Goal: Contribute content: Contribute content

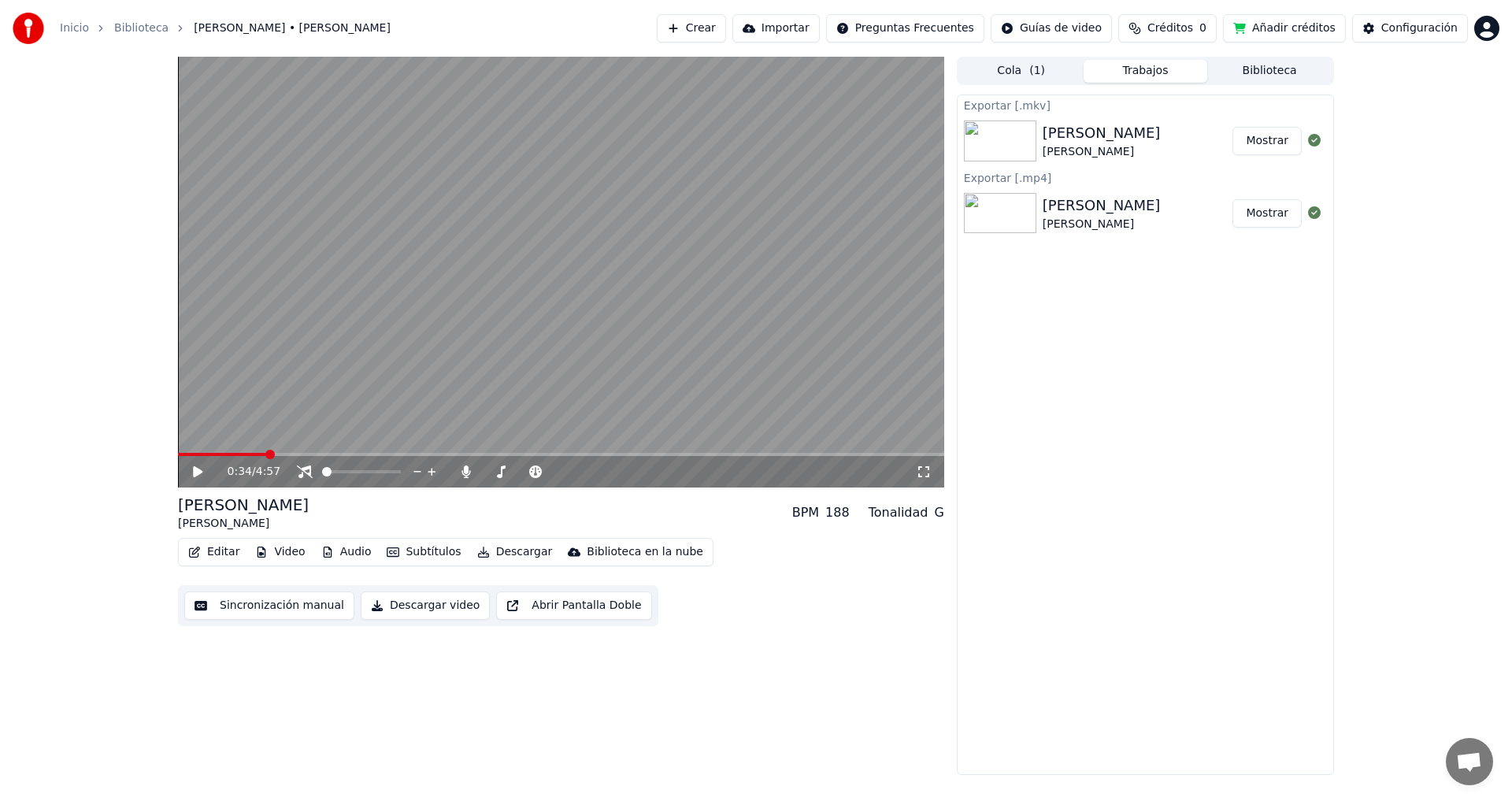
click at [197, 470] on icon at bounding box center [197, 472] width 9 height 11
click at [202, 470] on icon at bounding box center [208, 472] width 37 height 13
click at [1158, 76] on button "Trabajos" at bounding box center [1146, 71] width 125 height 23
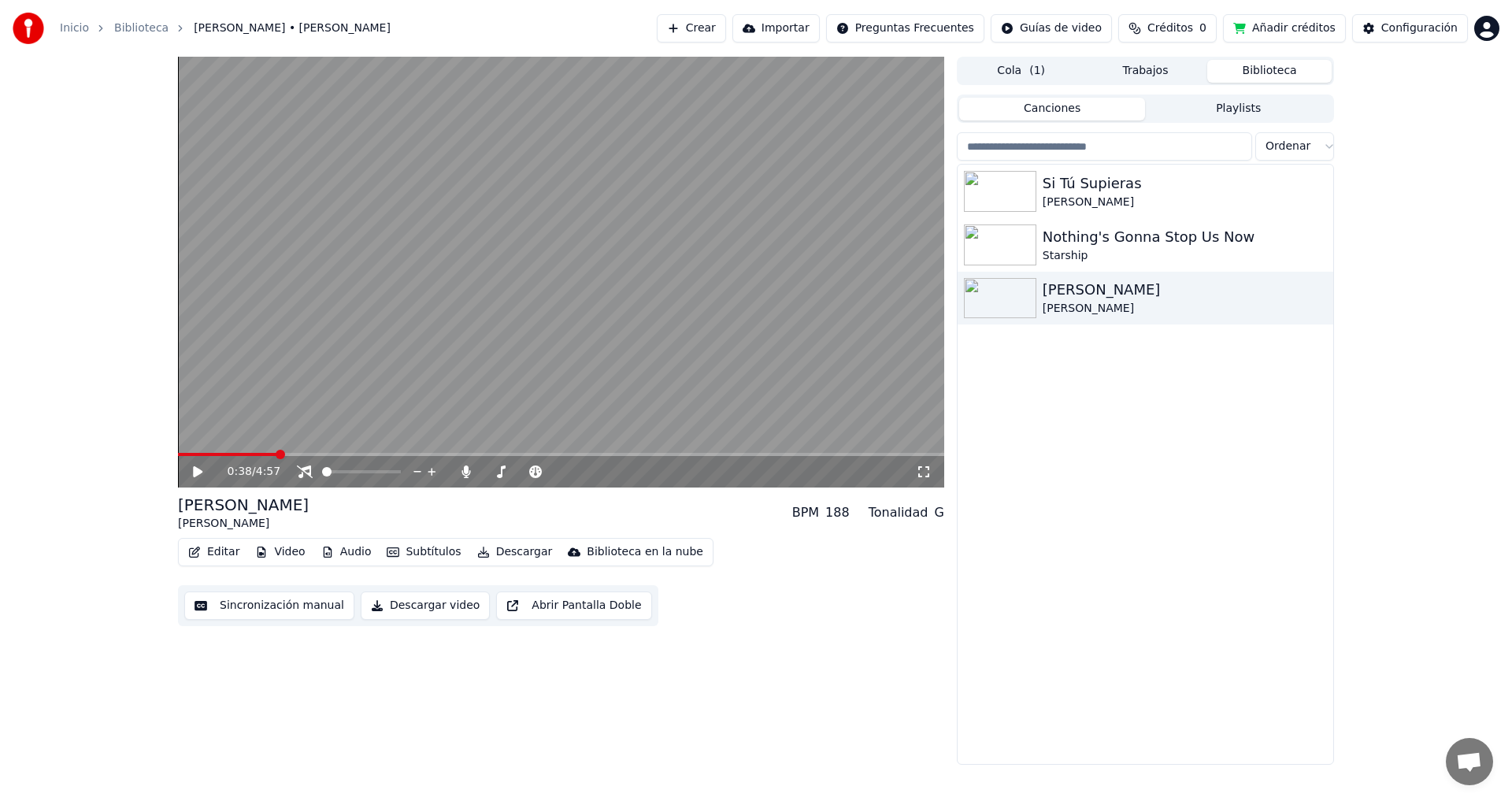
click at [1254, 71] on button "Biblioteca" at bounding box center [1269, 71] width 125 height 23
click at [1095, 243] on div "Nothing's Gonna Stop Us Now" at bounding box center [1177, 237] width 268 height 22
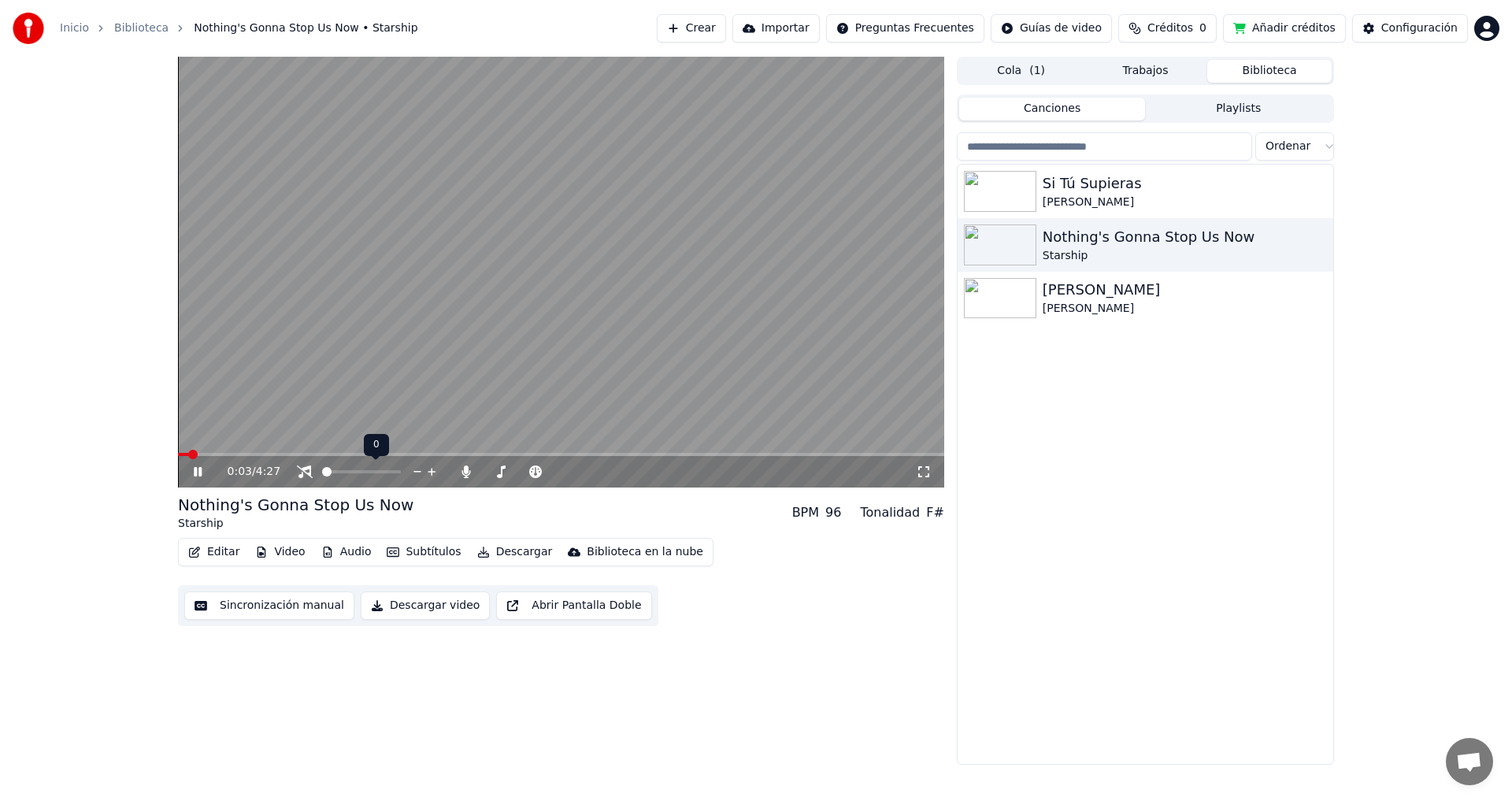
click at [327, 472] on span at bounding box center [327, 472] width 9 height 9
click at [1172, 36] on button "Créditos 0" at bounding box center [1167, 28] width 99 height 28
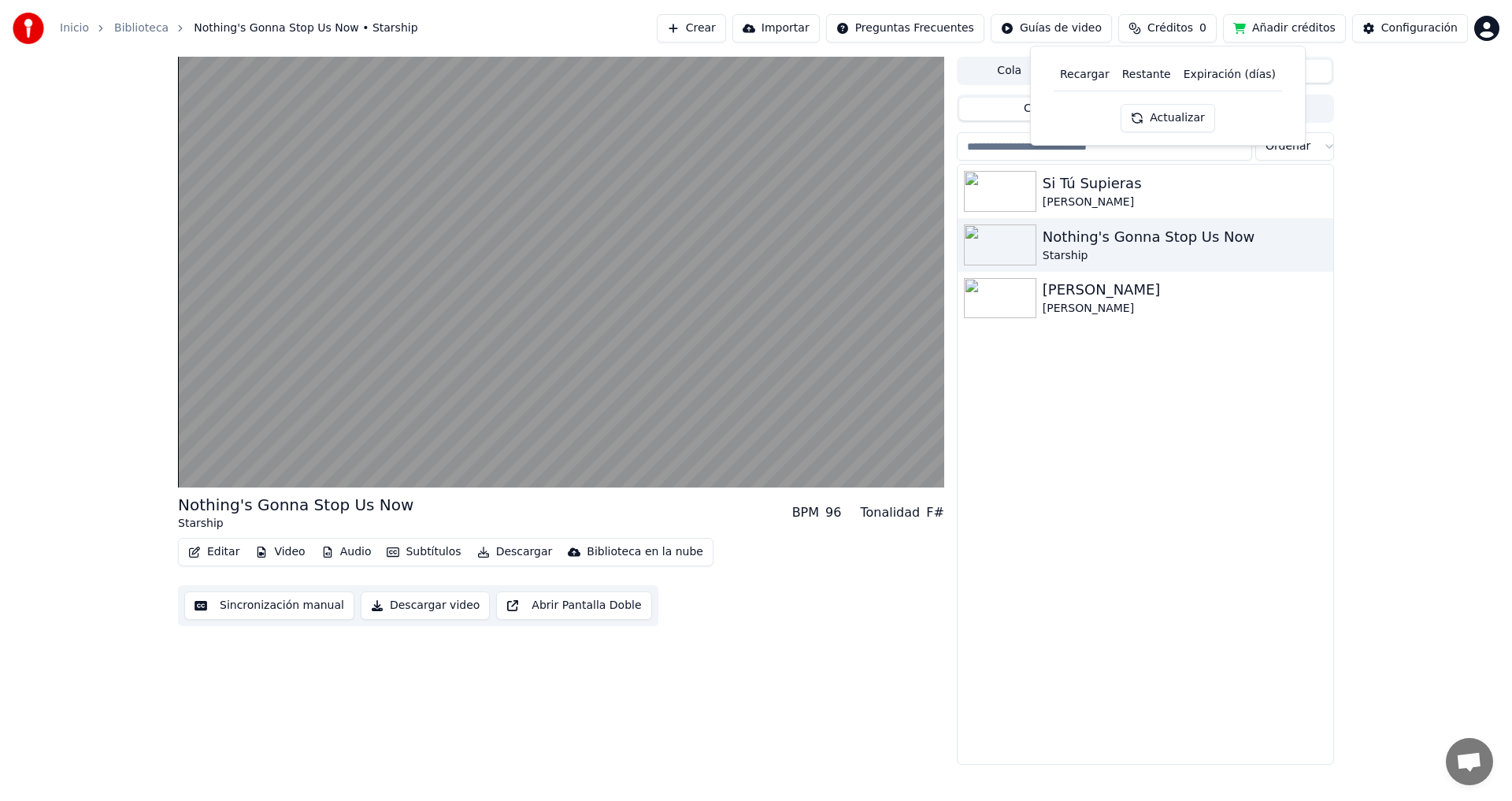
click at [1095, 78] on th "Recargar" at bounding box center [1084, 75] width 62 height 32
click at [1162, 120] on button "Actualizar" at bounding box center [1167, 118] width 94 height 28
click at [1097, 83] on th "Recargar" at bounding box center [1084, 75] width 62 height 32
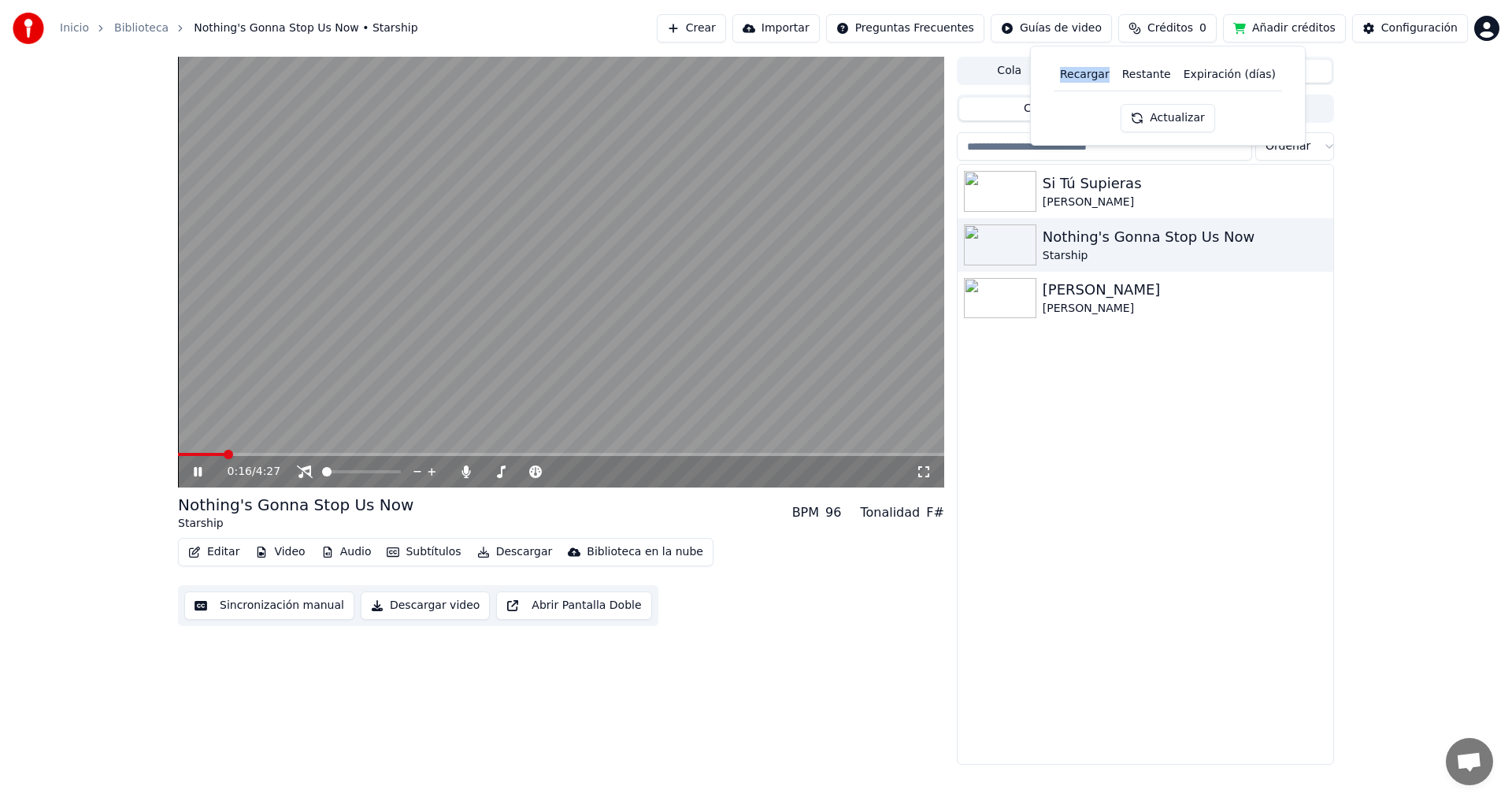
click at [127, 33] on link "Biblioteca" at bounding box center [141, 28] width 54 height 16
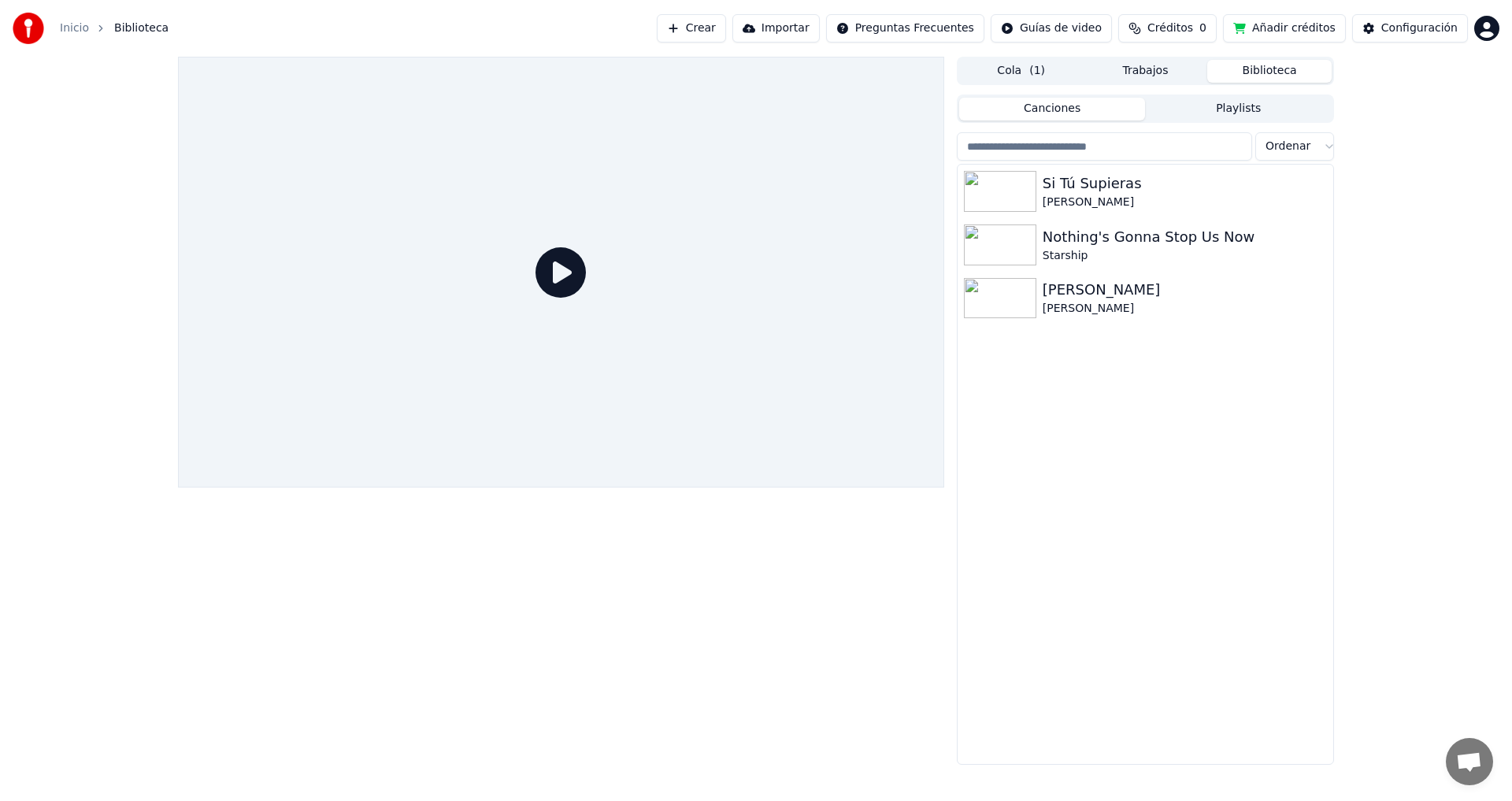
click at [72, 33] on link "Inicio" at bounding box center [74, 28] width 29 height 16
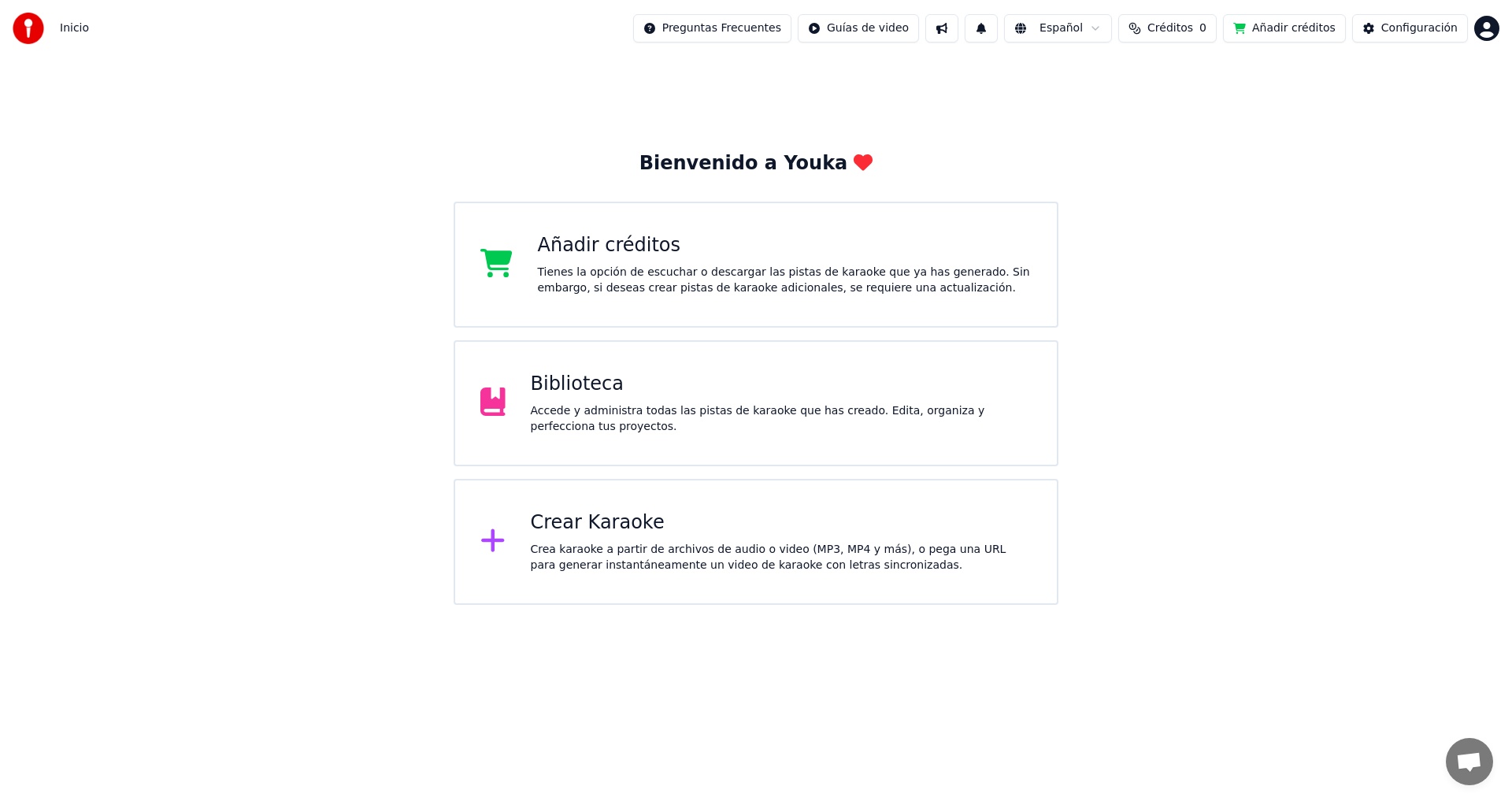
click at [573, 260] on div "Añadir créditos Tienes la opción de escuchar o descargar las pistas de karaoke …" at bounding box center [784, 264] width 495 height 63
click at [571, 382] on div "Biblioteca" at bounding box center [781, 384] width 502 height 25
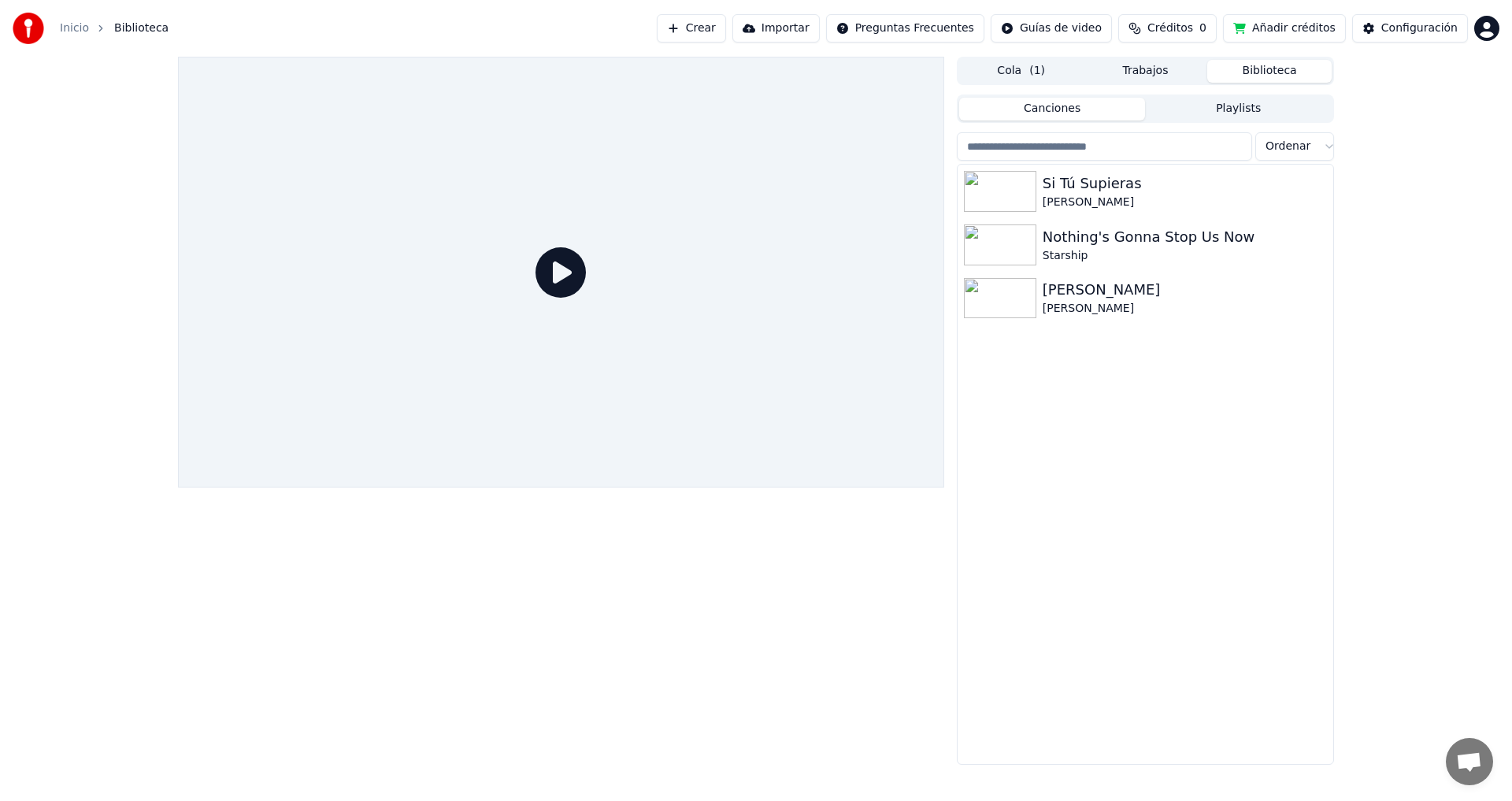
click at [553, 276] on icon at bounding box center [560, 272] width 51 height 51
click at [1253, 68] on button "Biblioteca" at bounding box center [1269, 71] width 125 height 23
click at [1253, 72] on button "Biblioteca" at bounding box center [1269, 71] width 125 height 23
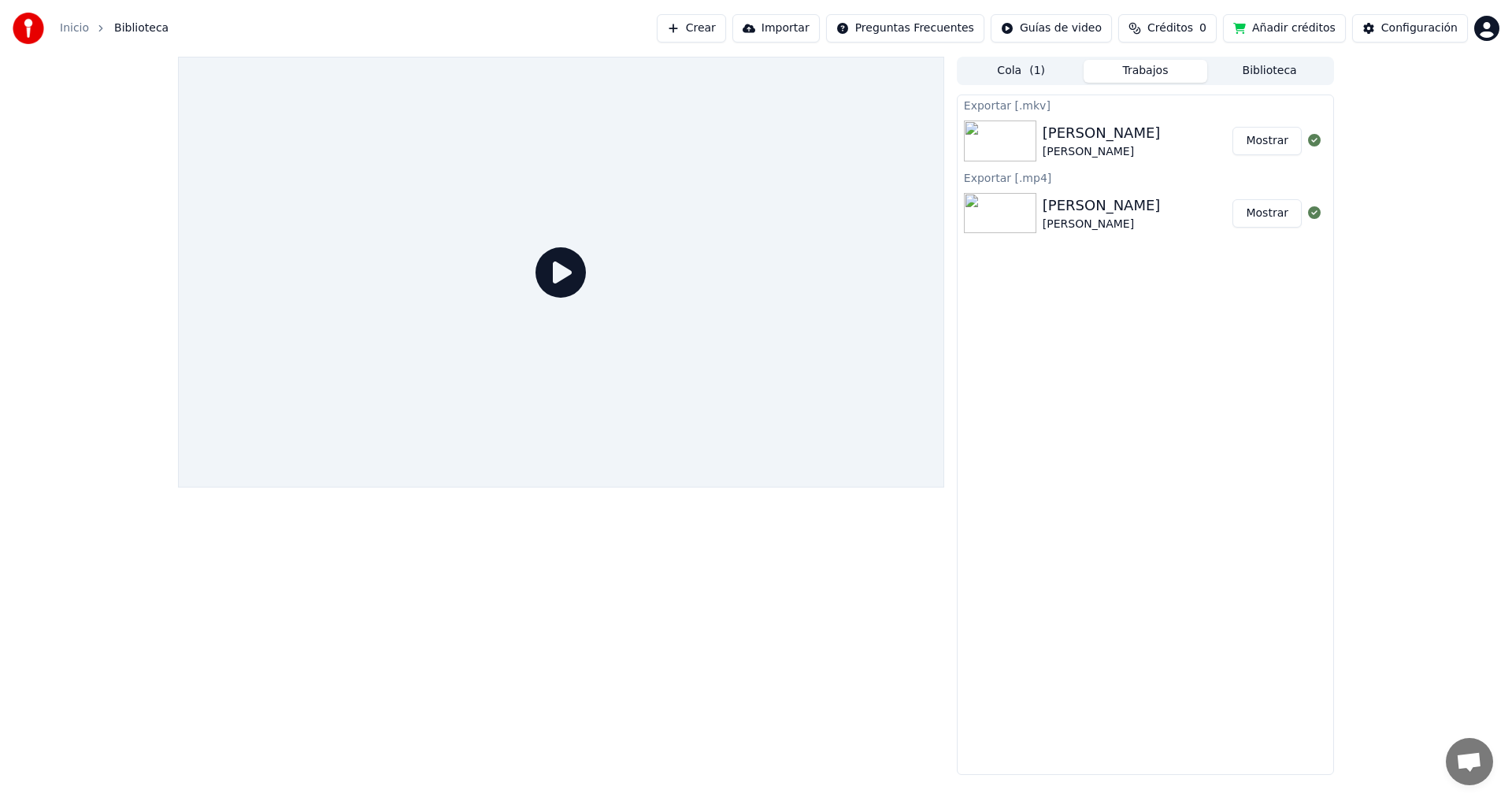
click at [1153, 77] on button "Trabajos" at bounding box center [1146, 71] width 125 height 23
click at [1233, 69] on button "Biblioteca" at bounding box center [1269, 71] width 125 height 23
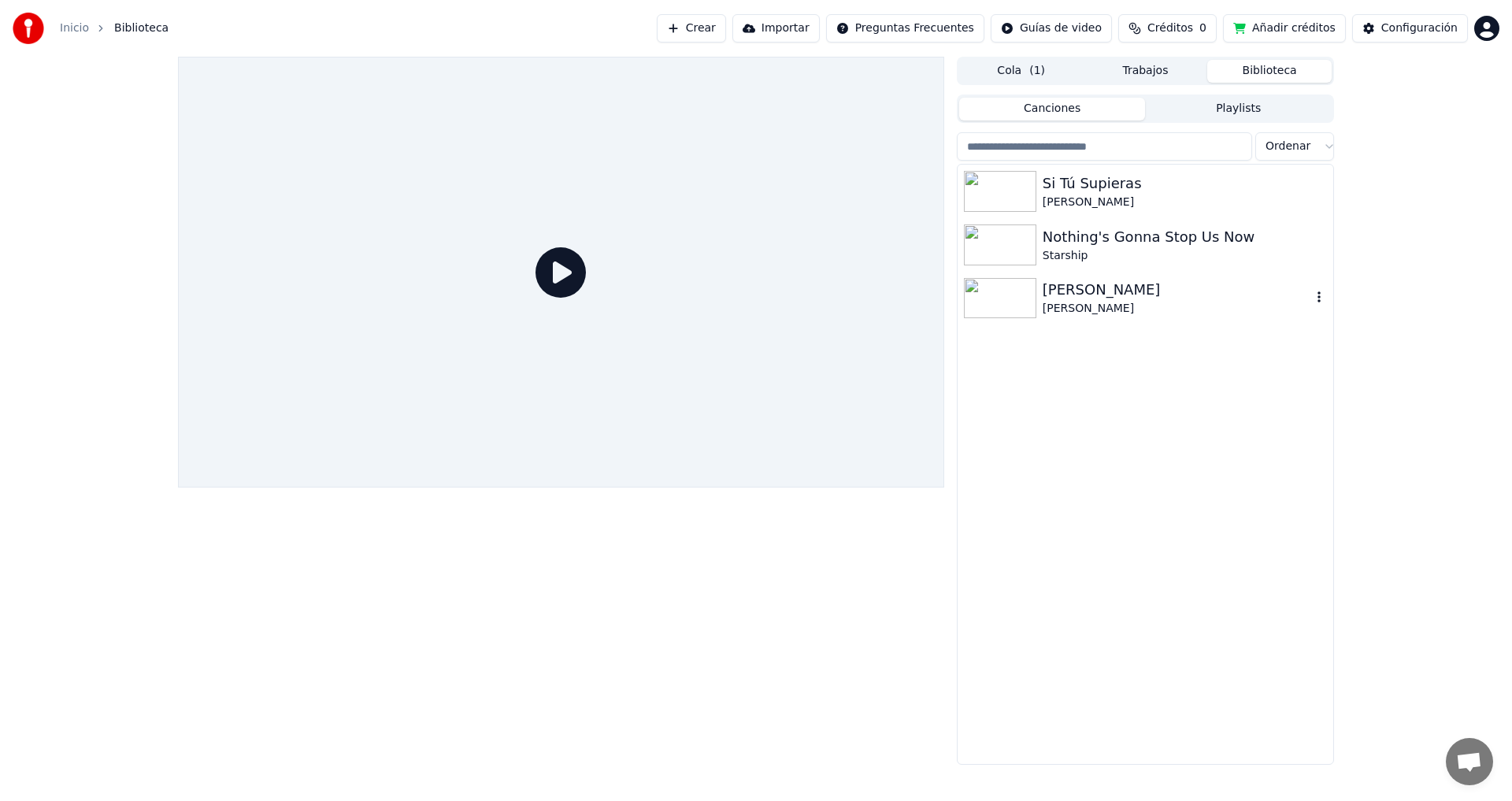
click at [1071, 287] on div "[PERSON_NAME]" at bounding box center [1177, 290] width 268 height 22
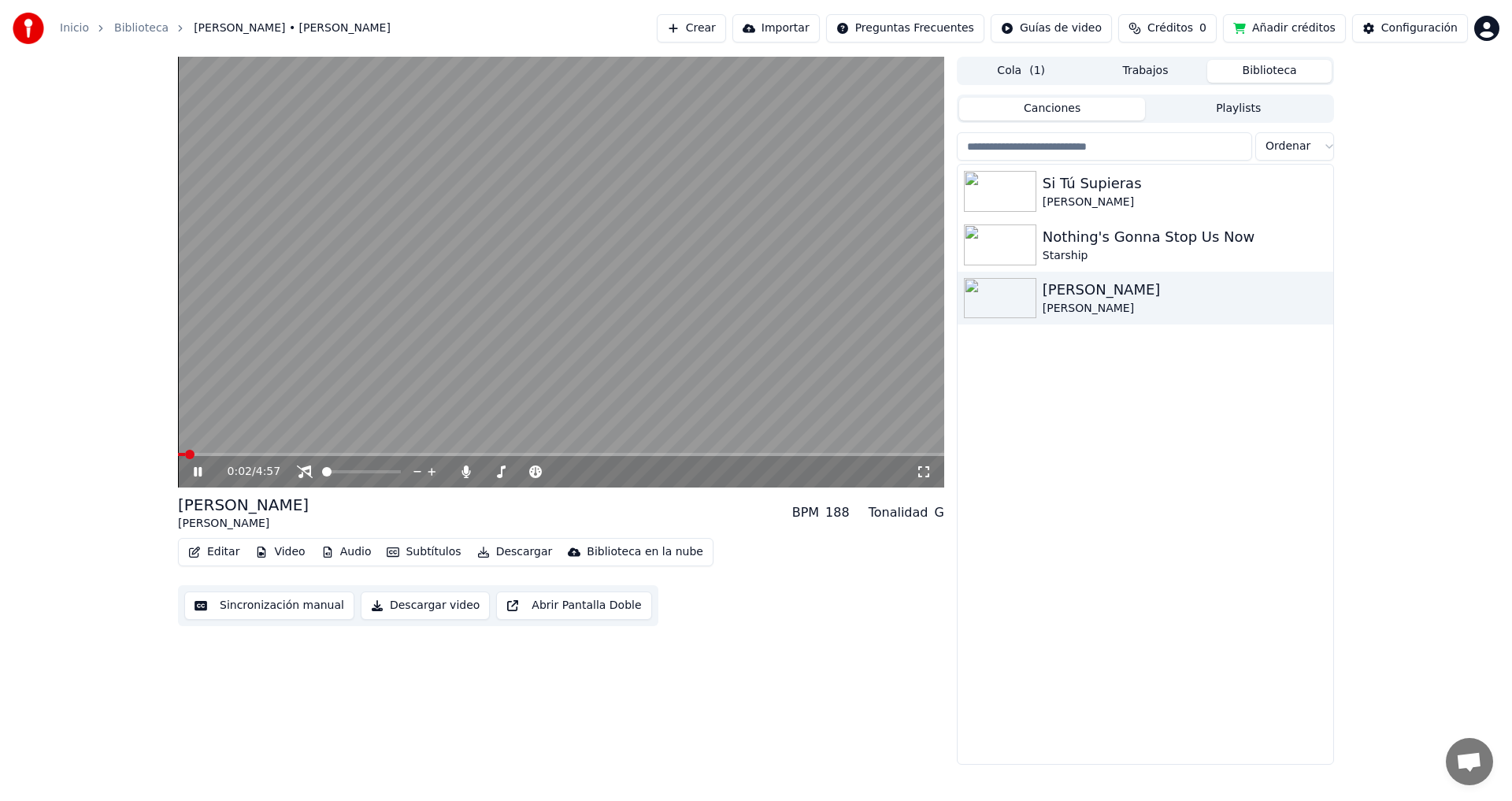
click at [197, 470] on icon at bounding box center [208, 472] width 37 height 13
click at [449, 604] on button "Descargar video" at bounding box center [425, 605] width 129 height 28
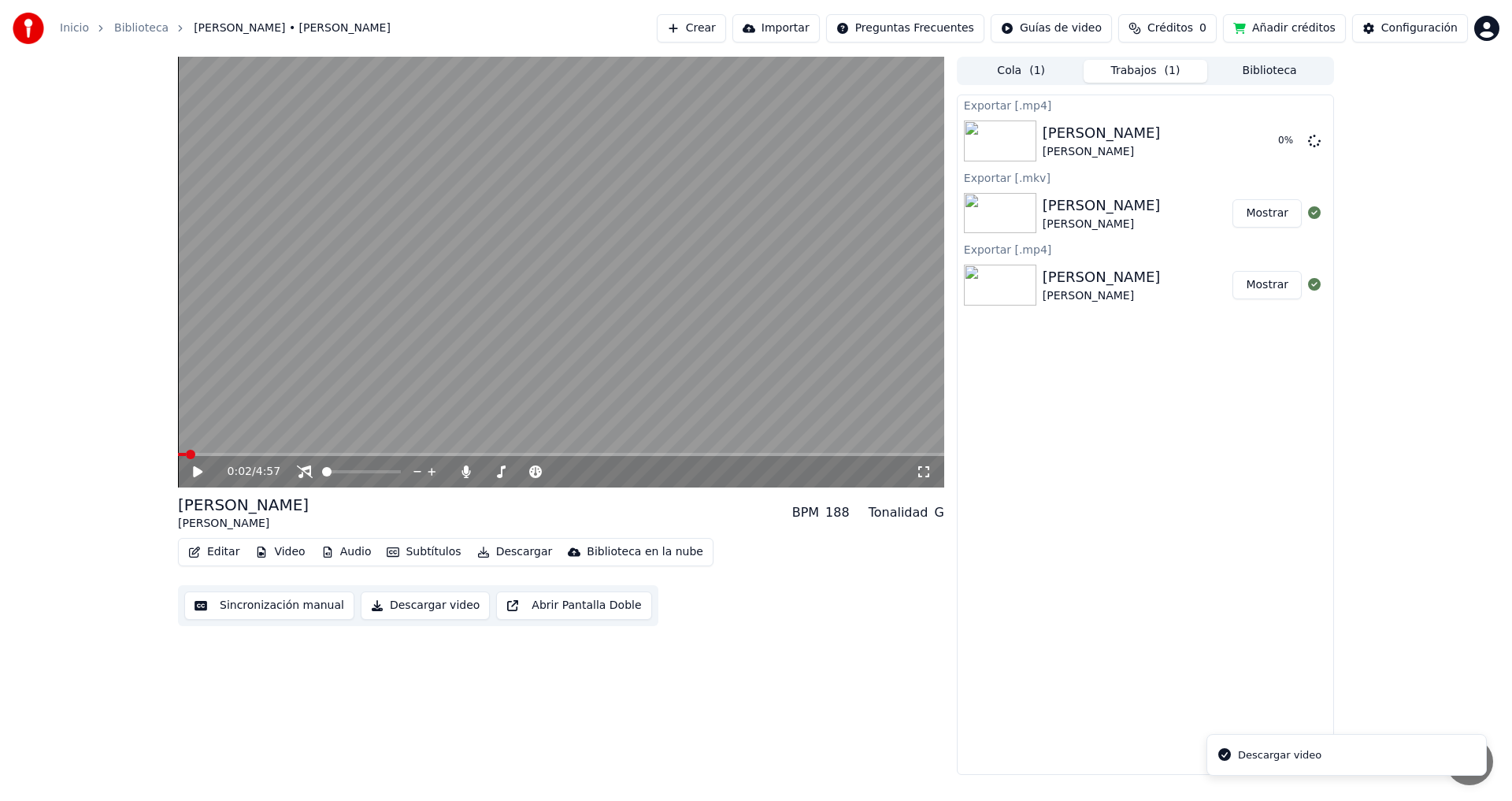
click at [308, 616] on button "Sincronización manual" at bounding box center [268, 605] width 170 height 28
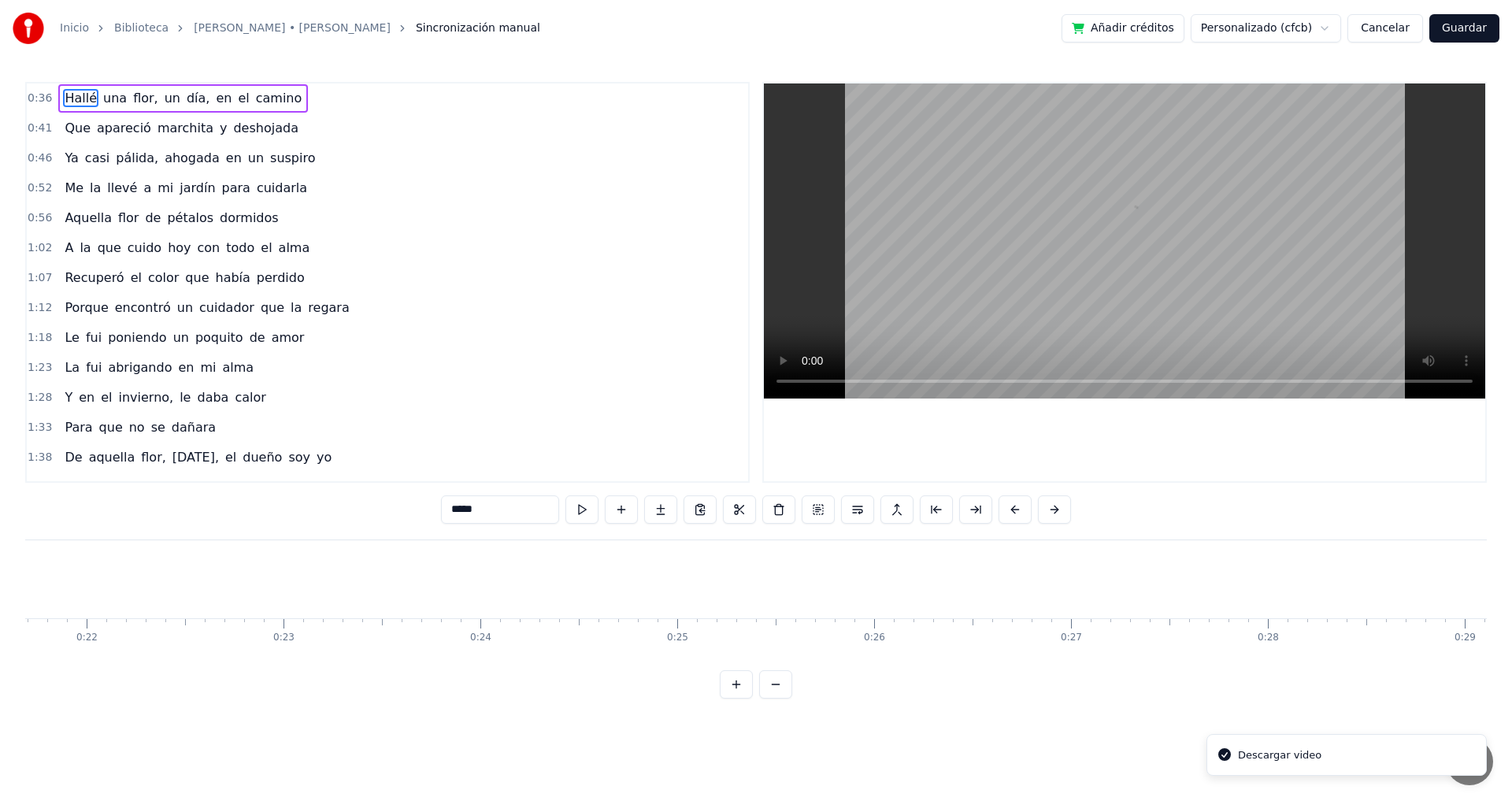
scroll to position [0, 7124]
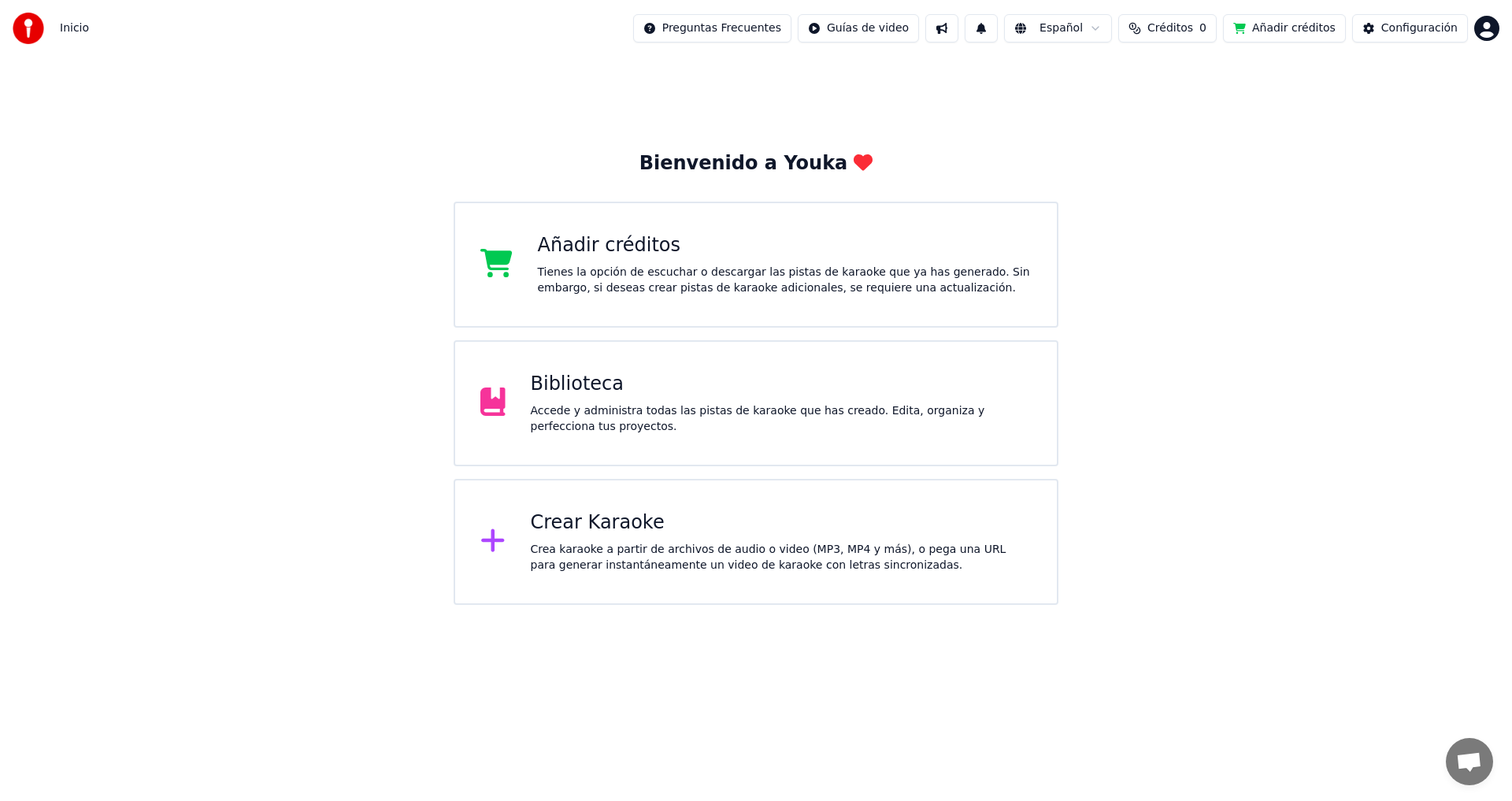
click at [593, 383] on div "Biblioteca" at bounding box center [781, 384] width 502 height 25
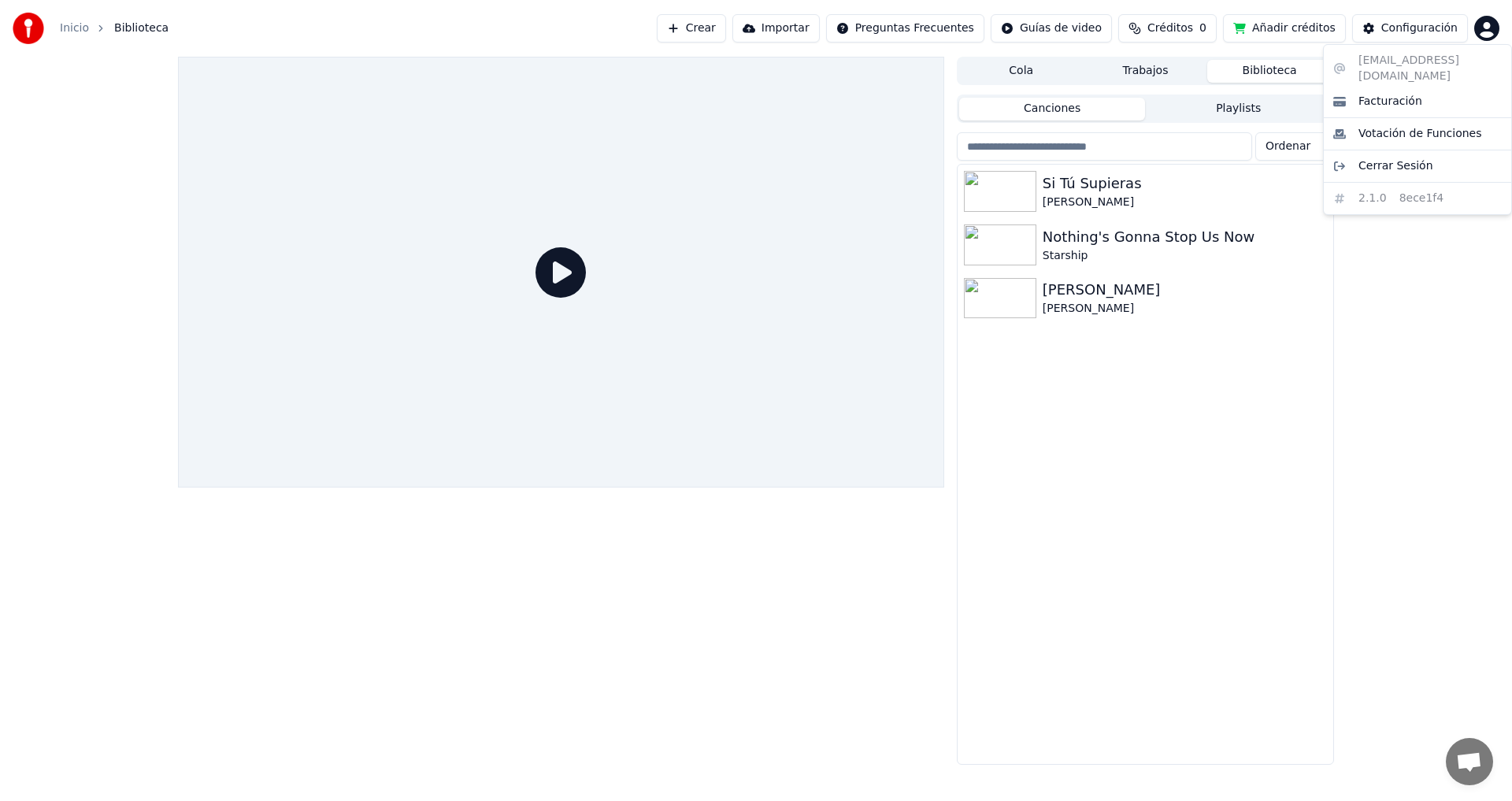
click at [1492, 29] on html "Inicio Biblioteca Crear Importar Preguntas Frecuentes Guías de video Créditos 0…" at bounding box center [756, 400] width 1512 height 801
click at [1393, 94] on span "Facturación" at bounding box center [1390, 102] width 64 height 16
click at [1027, 295] on img at bounding box center [1000, 298] width 73 height 41
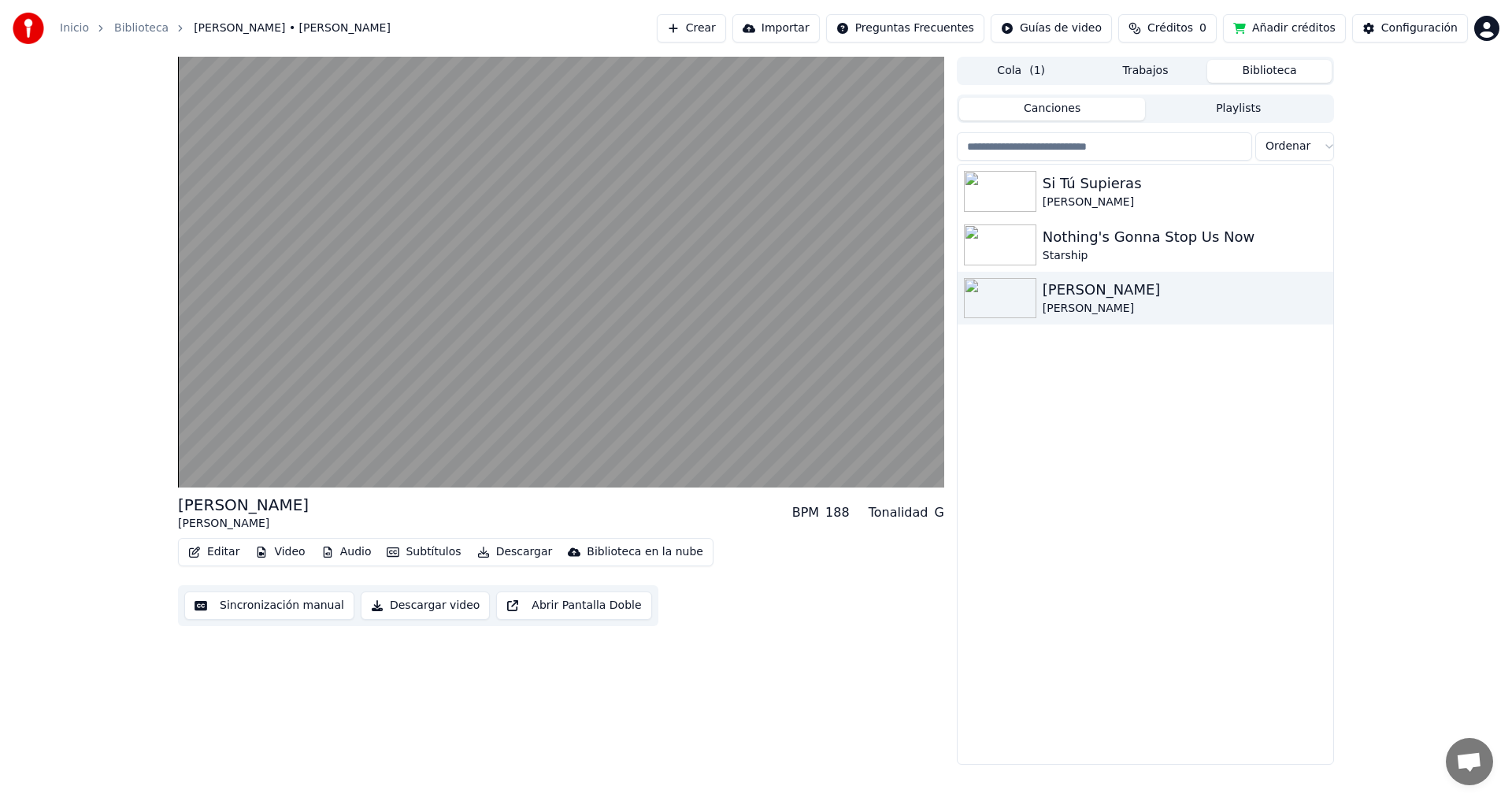
click at [340, 556] on button "Audio" at bounding box center [346, 552] width 63 height 22
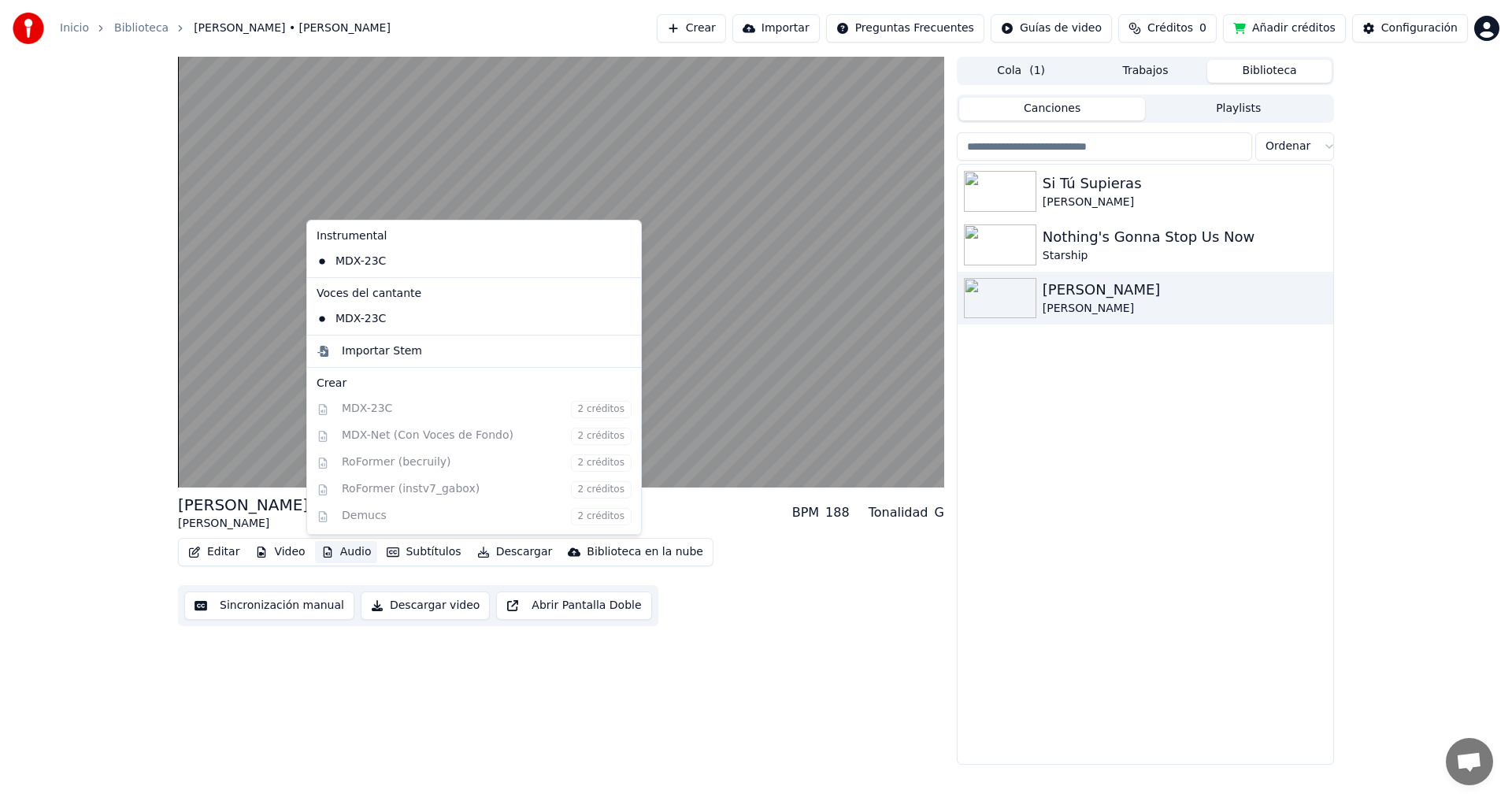
click at [573, 413] on div "Instrumental MDX-23C Voces del cantante MDX-23C Importar Stem Crear MDX-23C 2 c…" at bounding box center [473, 376] width 335 height 315
click at [347, 406] on div "Instrumental MDX-23C Voces del cantante MDX-23C Importar Stem Crear MDX-23C 2 c…" at bounding box center [473, 376] width 335 height 315
click at [372, 354] on div "Importar Stem" at bounding box center [382, 351] width 80 height 16
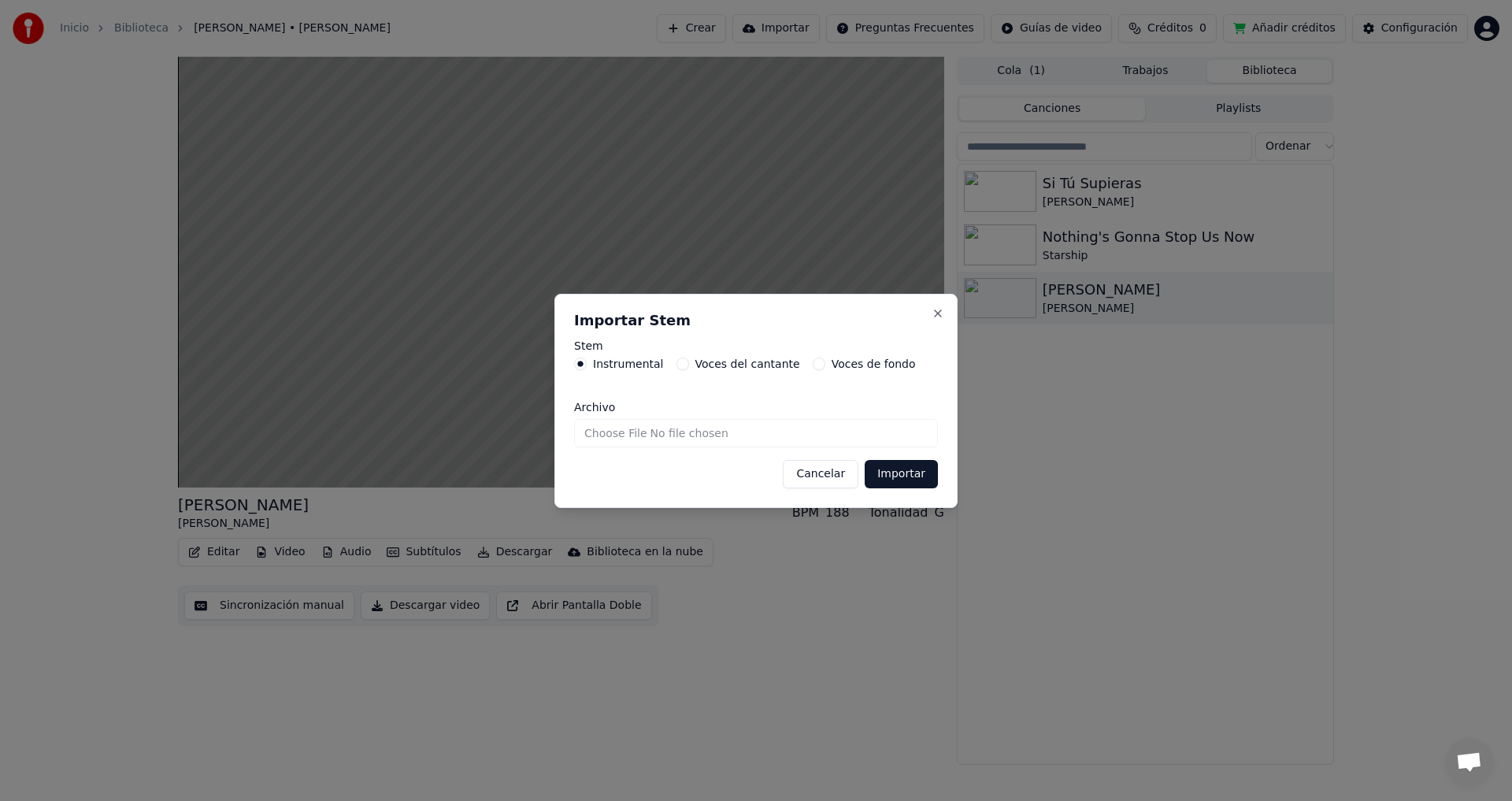
click at [839, 477] on button "Cancelar" at bounding box center [821, 474] width 76 height 28
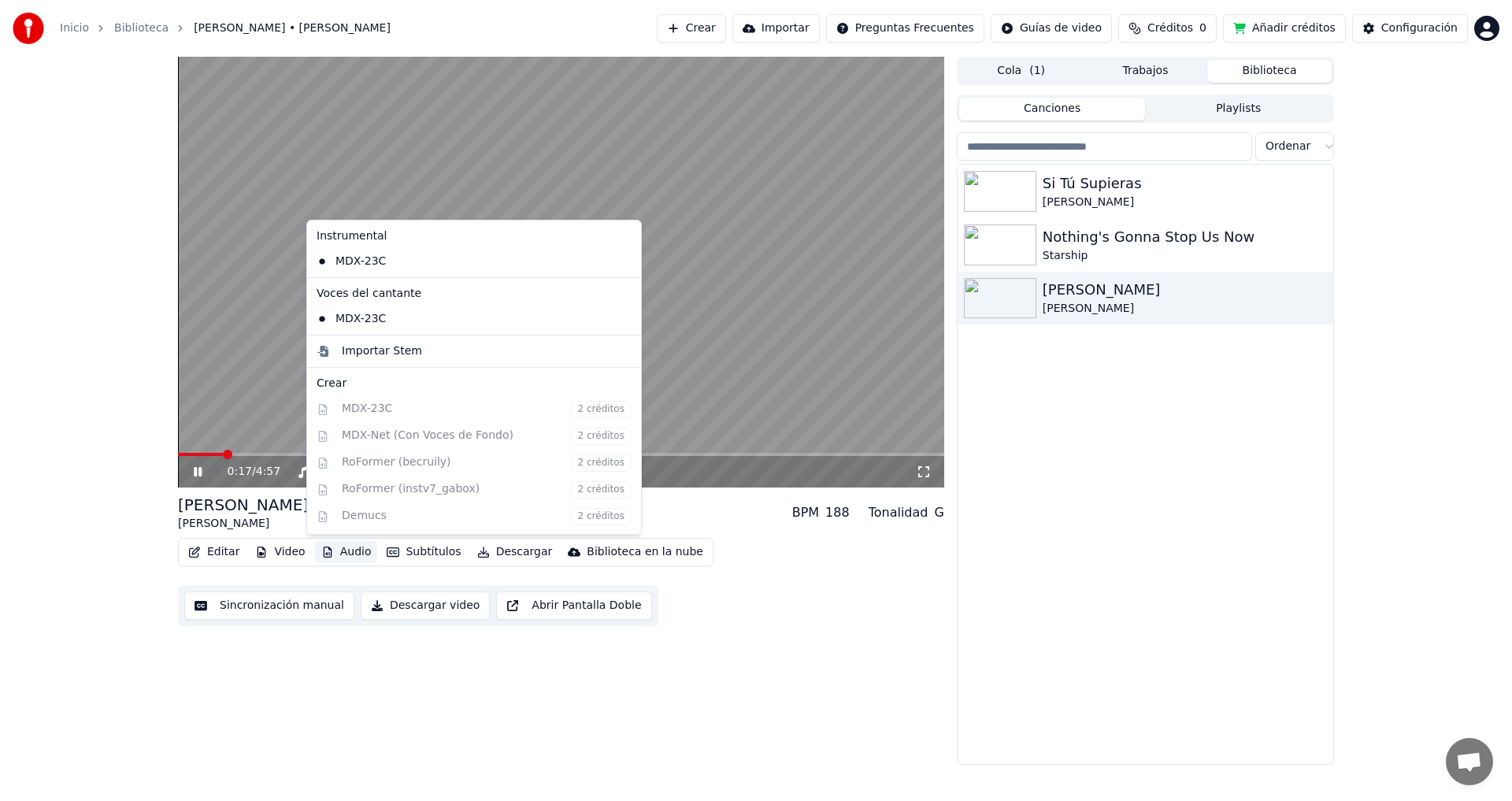
click at [354, 556] on button "Audio" at bounding box center [346, 552] width 63 height 22
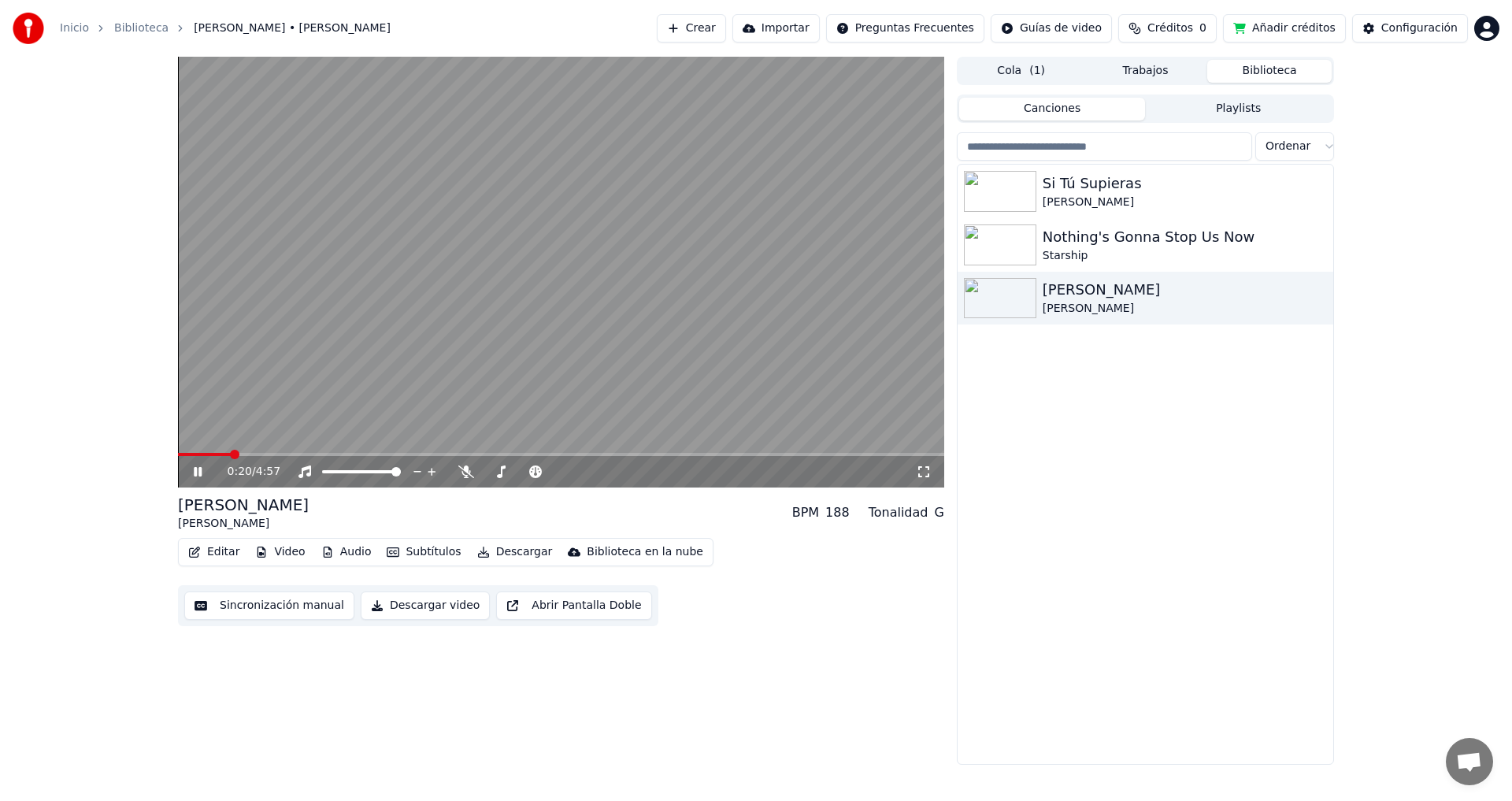
click at [198, 478] on icon at bounding box center [208, 472] width 37 height 13
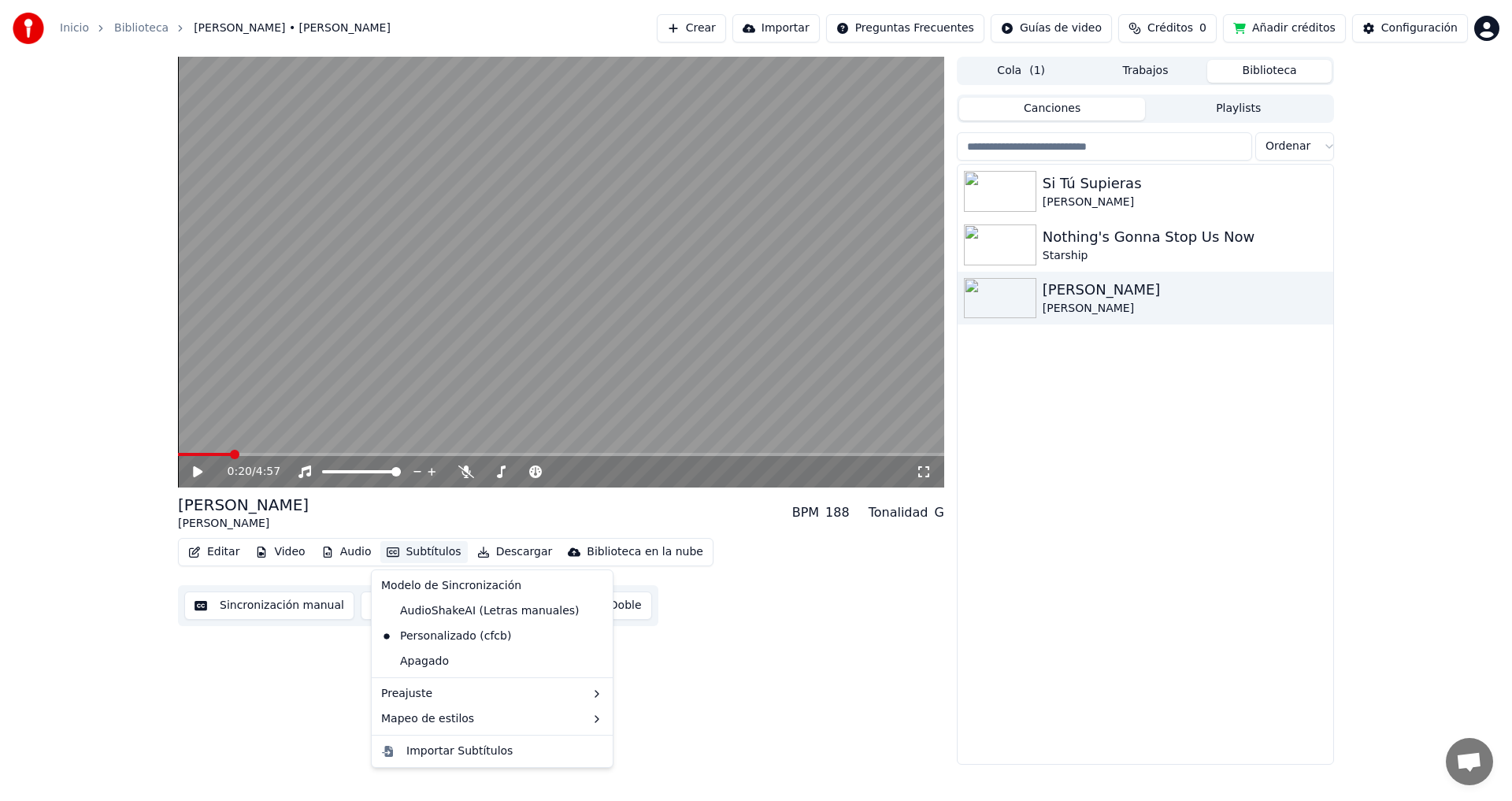
click at [426, 551] on button "Subtítulos" at bounding box center [424, 552] width 87 height 22
drag, startPoint x: 433, startPoint y: 609, endPoint x: 439, endPoint y: 751, distance: 142.1
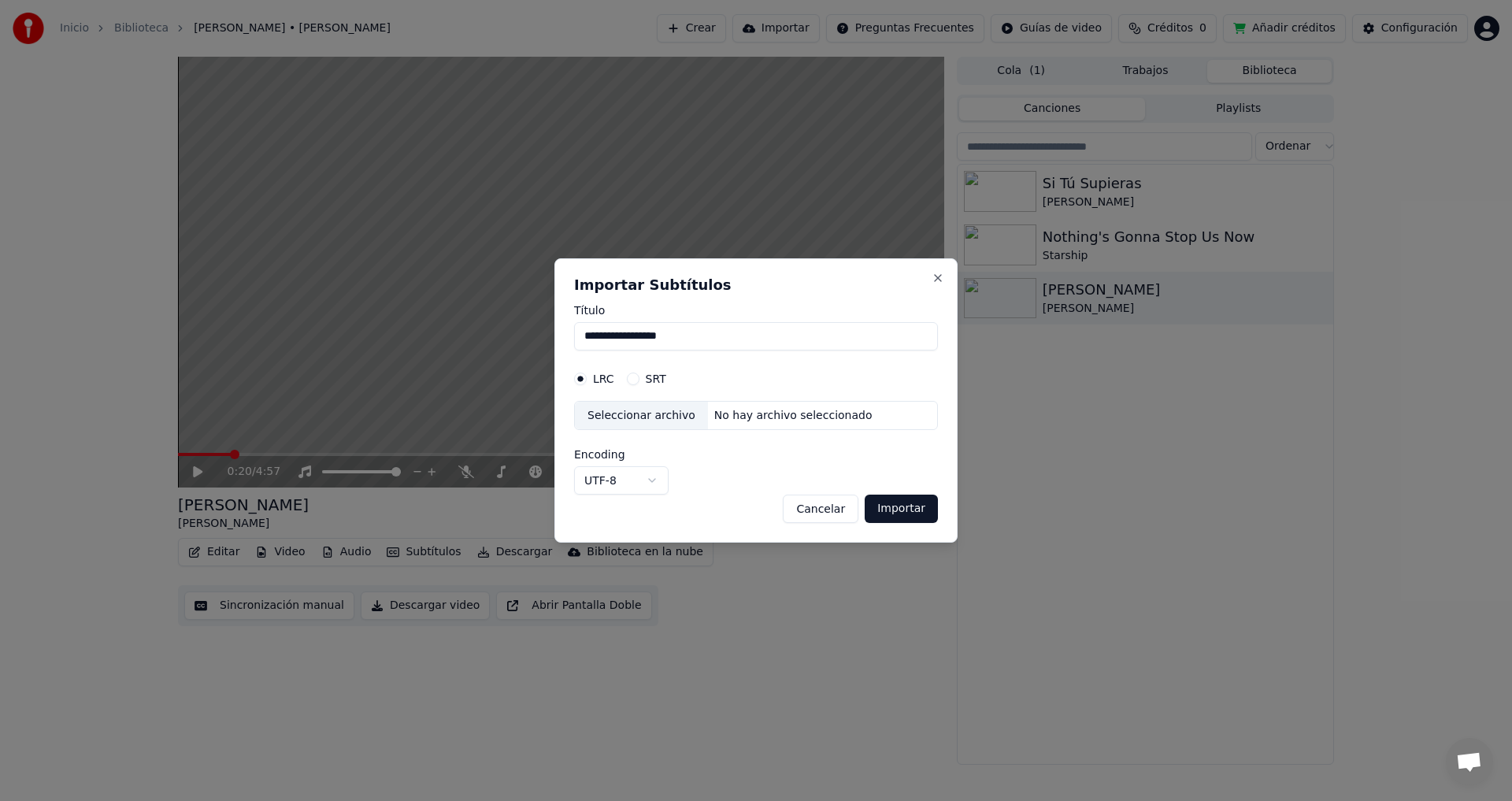
click at [828, 506] on button "Cancelar" at bounding box center [821, 509] width 76 height 28
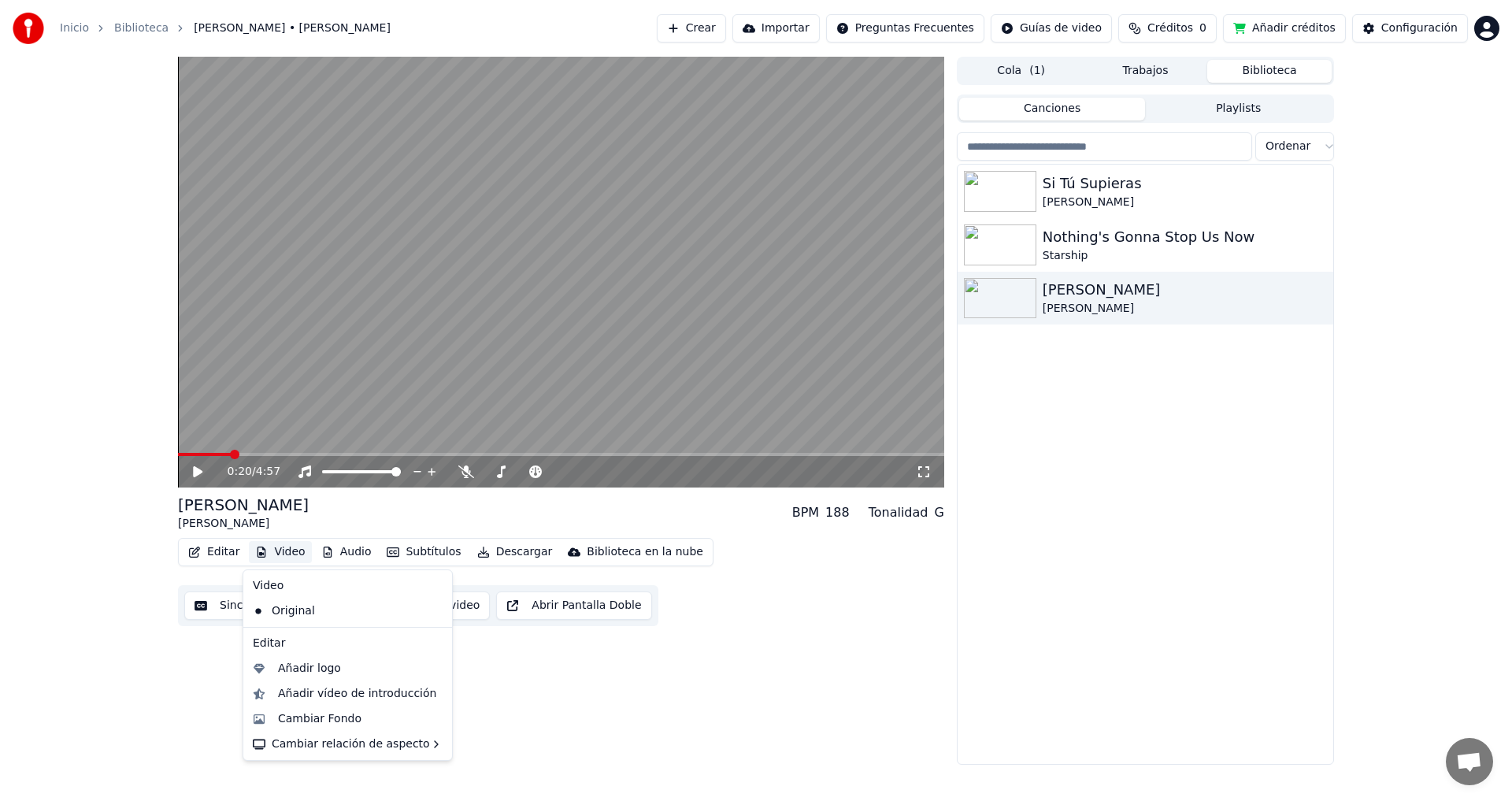
click at [296, 554] on button "Video" at bounding box center [279, 552] width 62 height 22
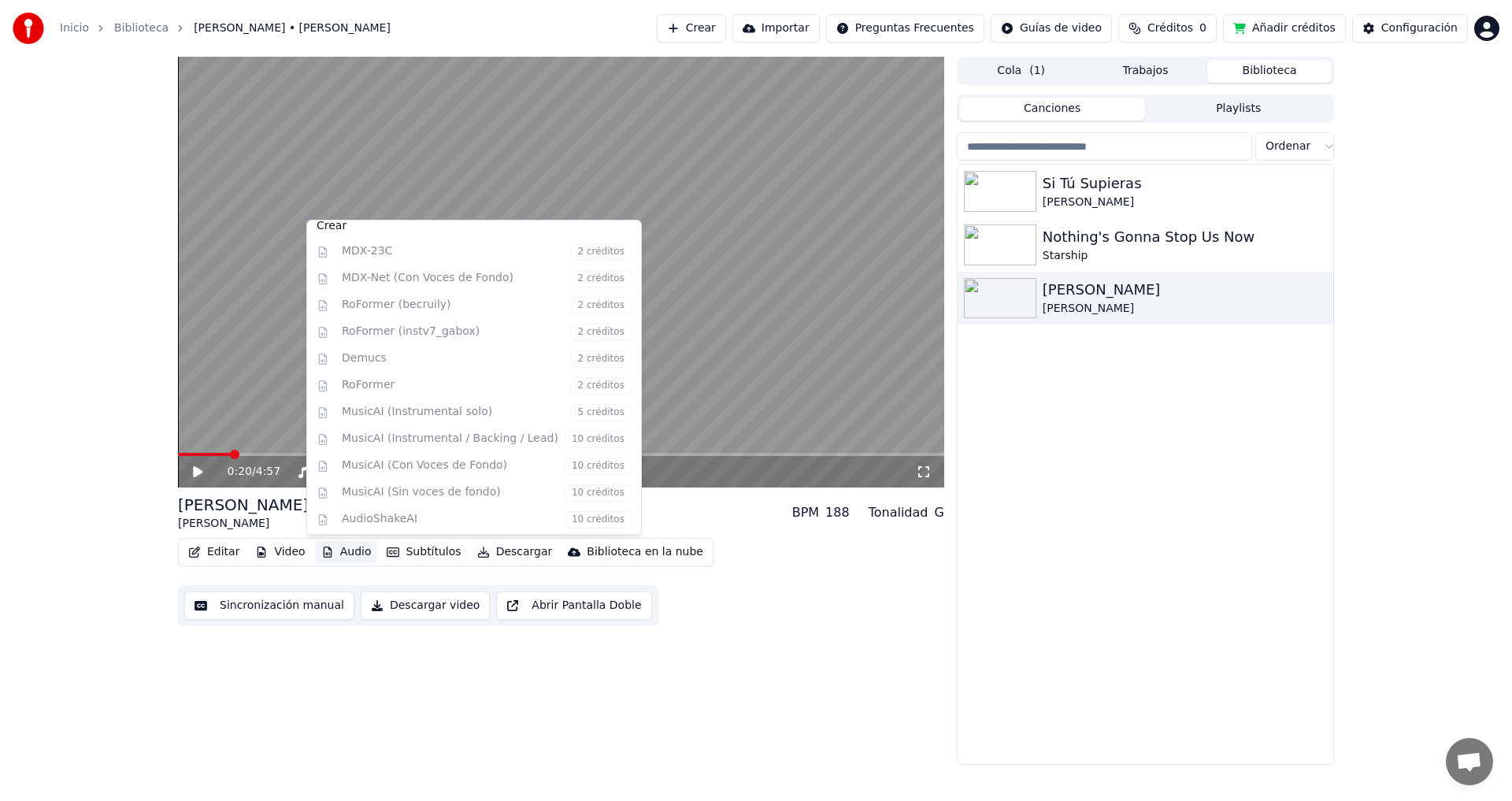
scroll to position [160, 0]
click at [578, 437] on div "Instrumental MDX-23C Voces del cantante MDX-23C Importar Stem Crear MDX-23C 2 c…" at bounding box center [473, 376] width 335 height 315
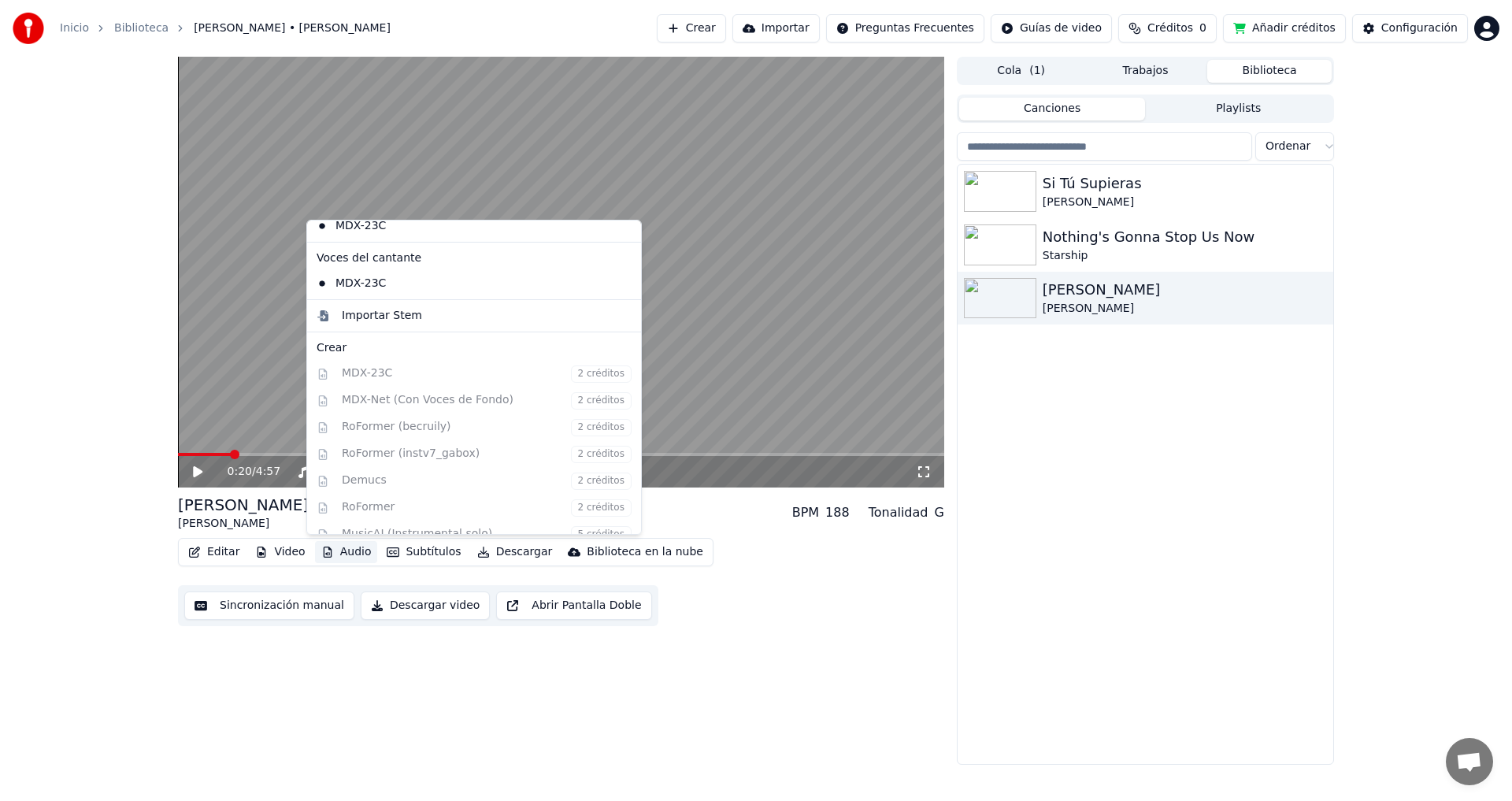
scroll to position [0, 0]
click at [406, 354] on div "Importar Stem" at bounding box center [382, 351] width 80 height 16
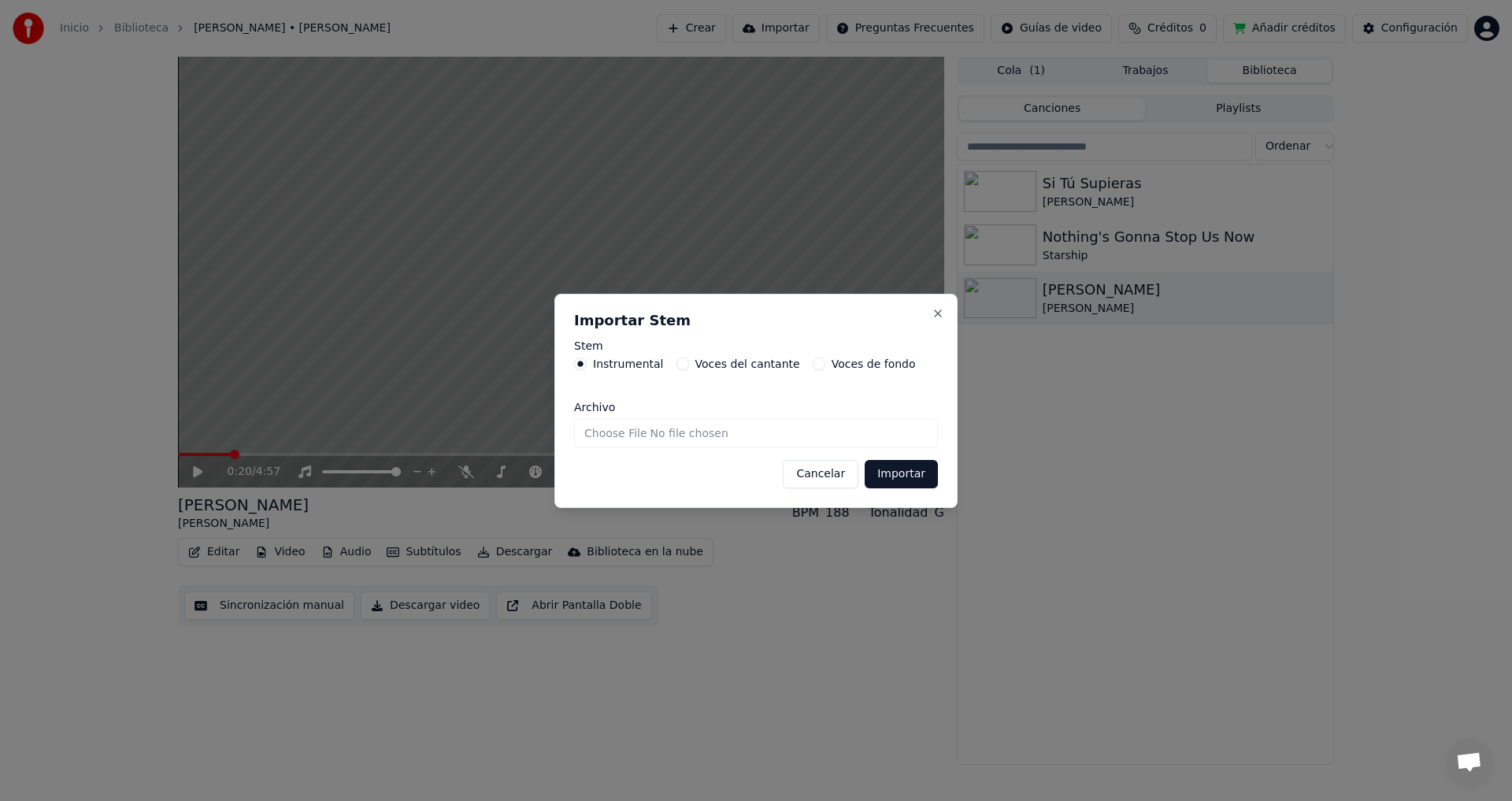
click at [765, 436] on input "Archivo" at bounding box center [755, 433] width 364 height 28
click at [838, 477] on button "Cancelar" at bounding box center [821, 474] width 76 height 28
